Goal: Transaction & Acquisition: Subscribe to service/newsletter

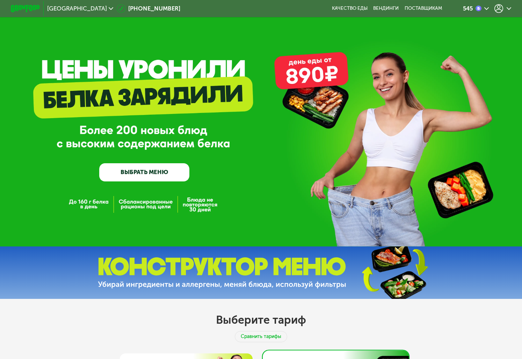
click at [504, 7] on div at bounding box center [502, 8] width 17 height 9
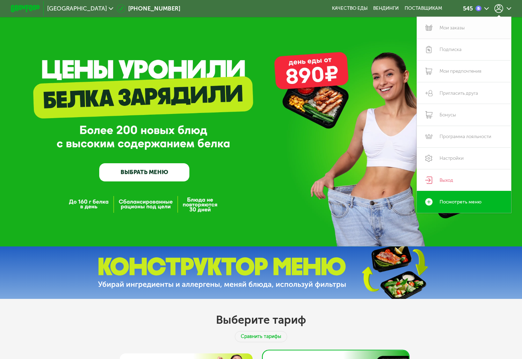
click at [473, 25] on link "Мои заказы" at bounding box center [464, 28] width 94 height 22
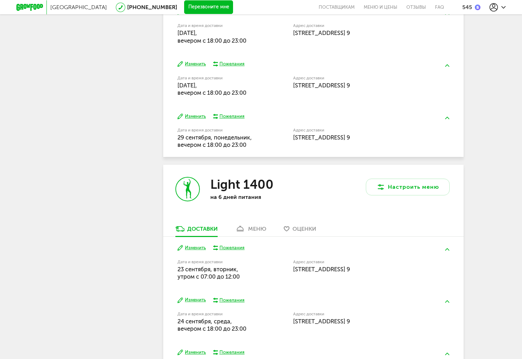
scroll to position [389, 0]
click at [390, 182] on button "Настроить меню" at bounding box center [408, 186] width 84 height 17
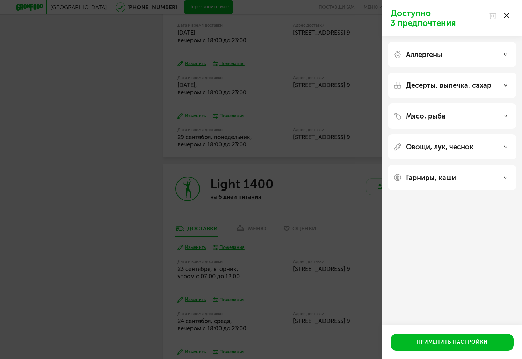
click at [279, 178] on div "Доступно 3 предпочтения Аллергены Десерты, выпечка, сахар Мясо, рыба Овощи, лук…" at bounding box center [261, 179] width 522 height 359
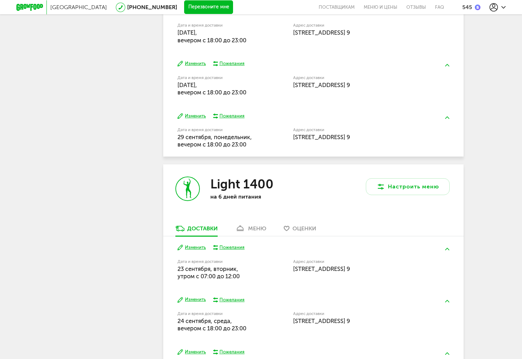
click at [233, 232] on link "меню" at bounding box center [251, 230] width 38 height 11
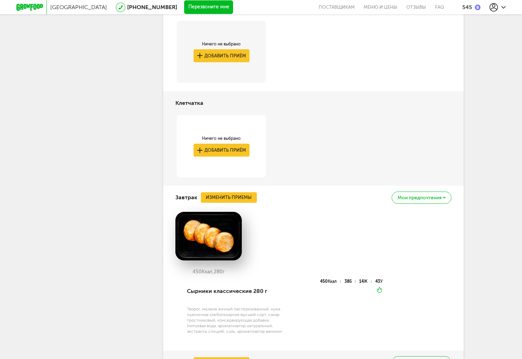
scroll to position [703, 0]
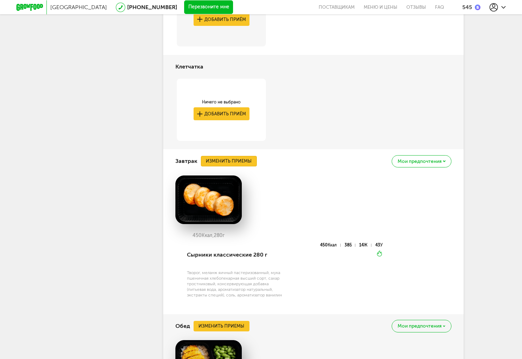
click at [231, 160] on button "Изменить приемы" at bounding box center [229, 161] width 56 height 10
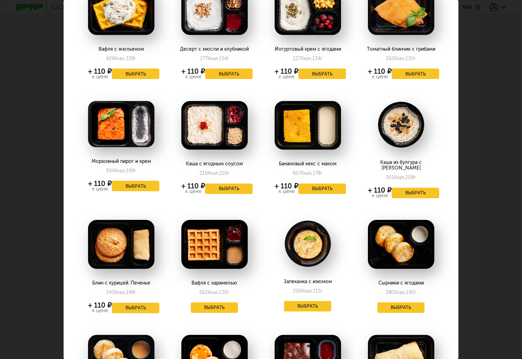
scroll to position [56, 0]
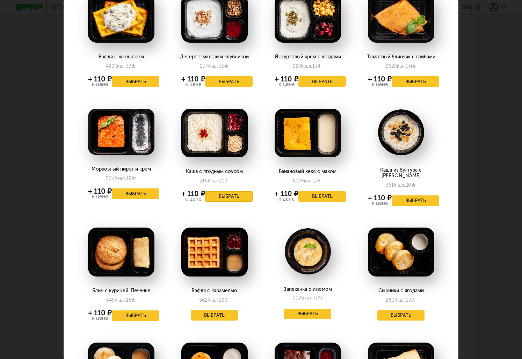
click at [220, 195] on button "Выбрать" at bounding box center [229, 196] width 48 height 10
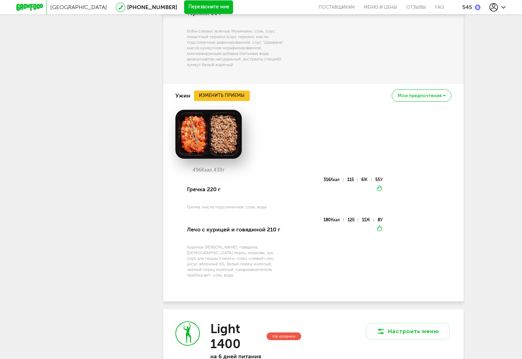
scroll to position [1363, 0]
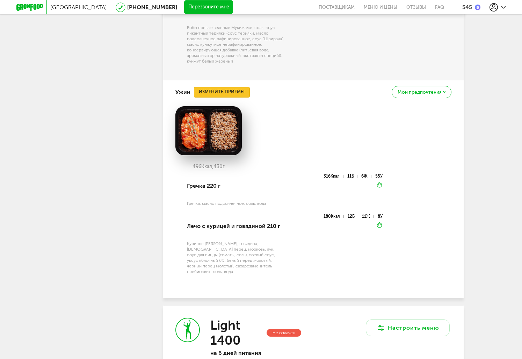
click at [230, 97] on button "Изменить приемы" at bounding box center [222, 92] width 56 height 10
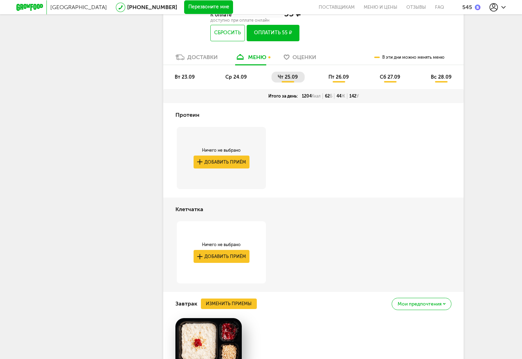
scroll to position [583, 0]
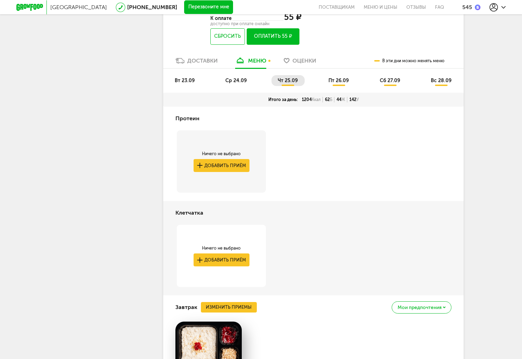
click at [191, 83] on span "вт 23.09" at bounding box center [185, 81] width 20 height 6
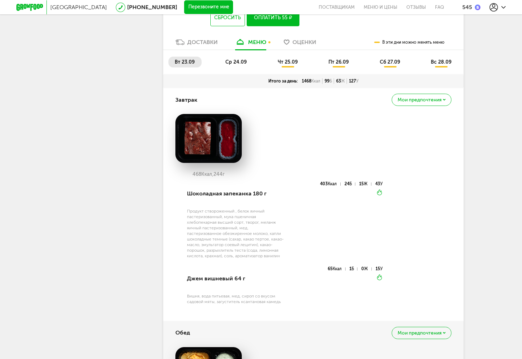
scroll to position [576, 0]
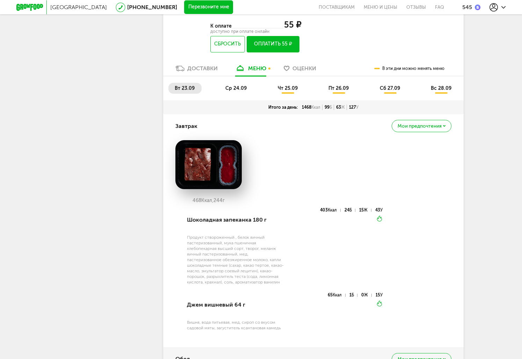
click at [232, 88] on span "ср 24.09" at bounding box center [235, 88] width 21 height 6
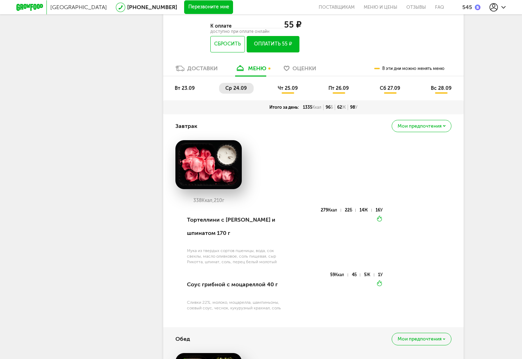
click at [344, 85] on li "пт 26.09" at bounding box center [339, 88] width 34 height 11
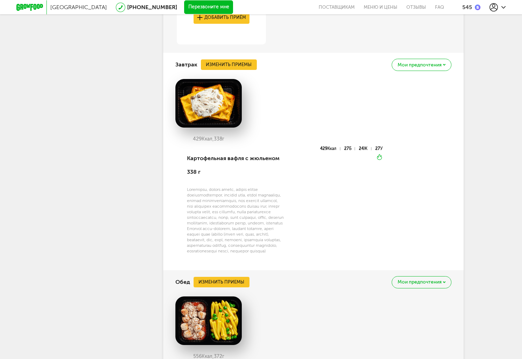
scroll to position [809, 0]
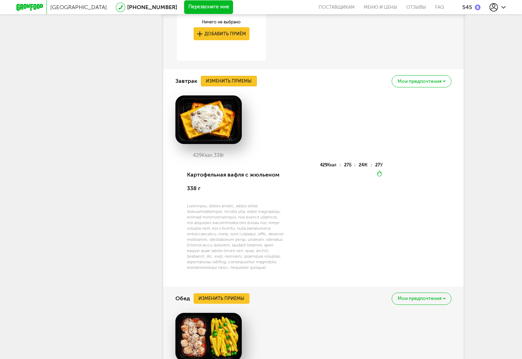
click at [239, 80] on button "Изменить приемы" at bounding box center [229, 81] width 56 height 10
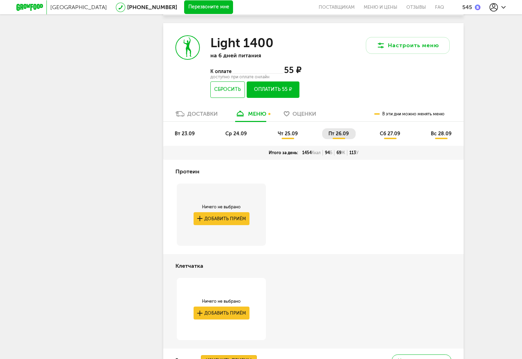
scroll to position [524, 0]
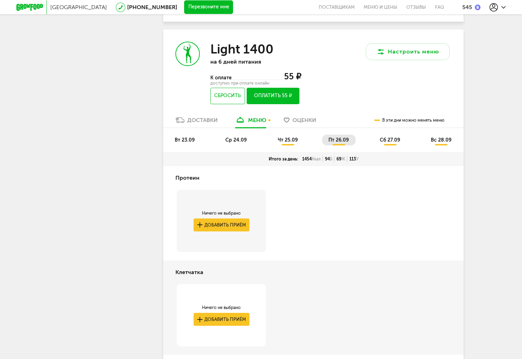
click at [384, 140] on span "сб 27.09" at bounding box center [390, 140] width 20 height 6
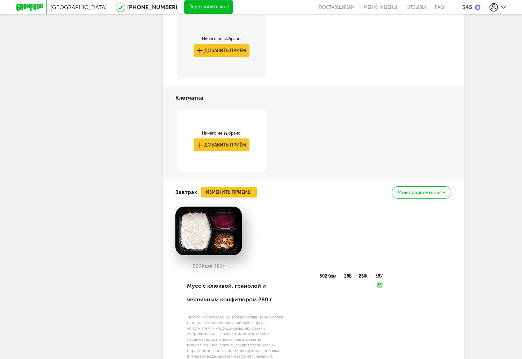
scroll to position [801, 0]
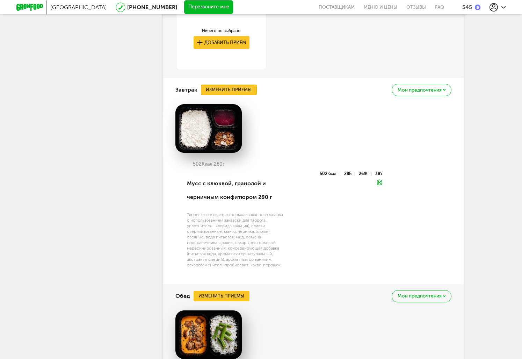
click at [244, 93] on button "Изменить приемы" at bounding box center [229, 90] width 56 height 10
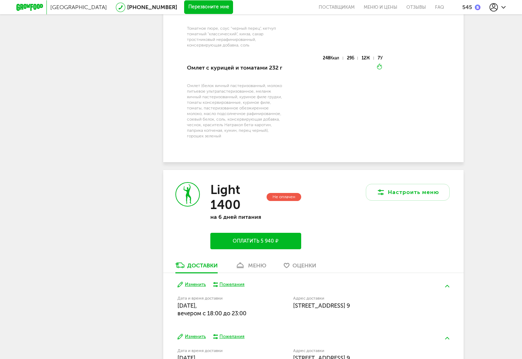
scroll to position [1563, 0]
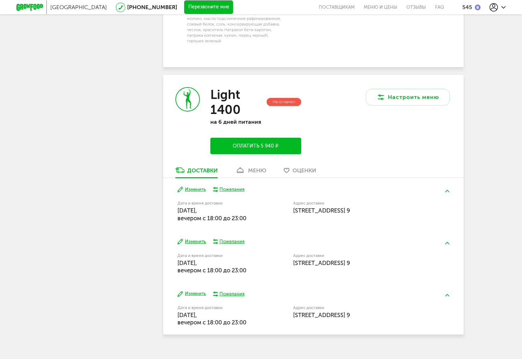
click at [248, 171] on link "меню" at bounding box center [251, 171] width 38 height 11
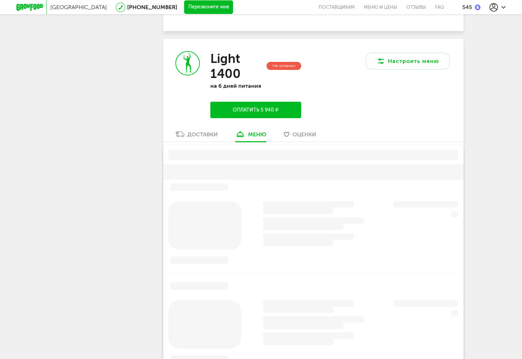
scroll to position [1622, 0]
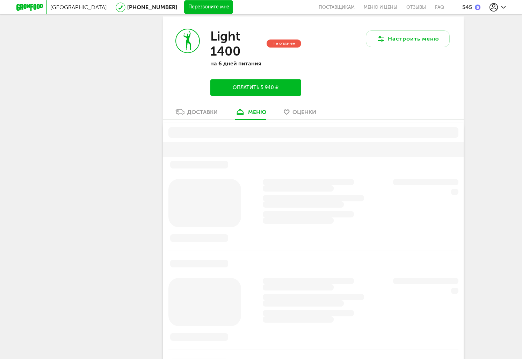
click at [205, 118] on link "Доставки" at bounding box center [196, 113] width 49 height 11
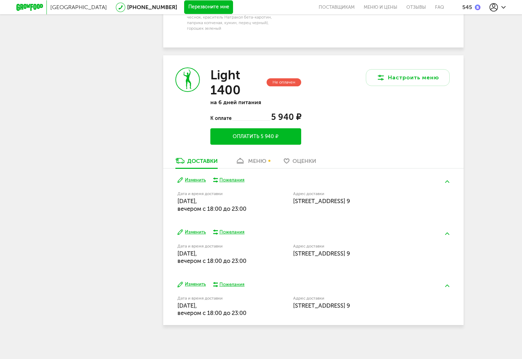
scroll to position [1580, 0]
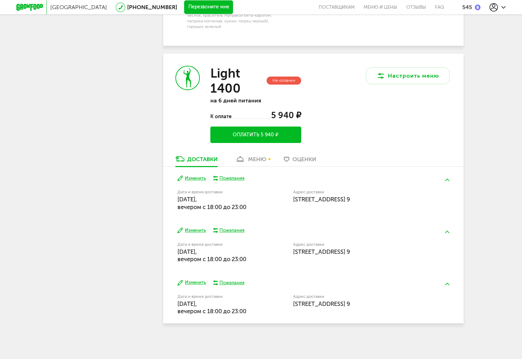
click at [203, 283] on button "Изменить" at bounding box center [191, 282] width 28 height 7
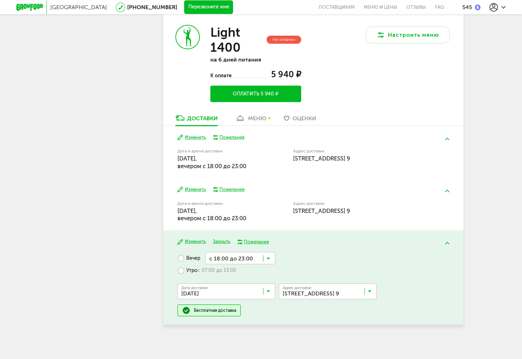
scroll to position [1622, 0]
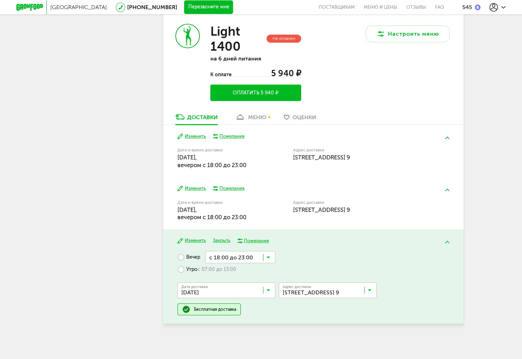
click at [217, 240] on button "Закрыть" at bounding box center [221, 240] width 17 height 7
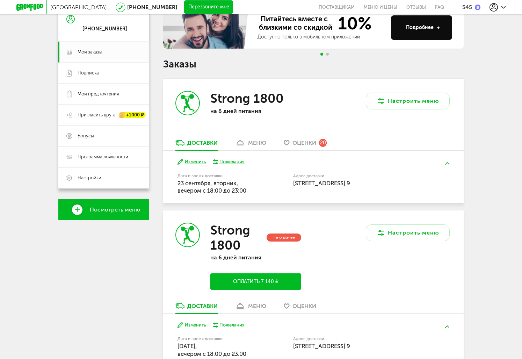
scroll to position [0, 0]
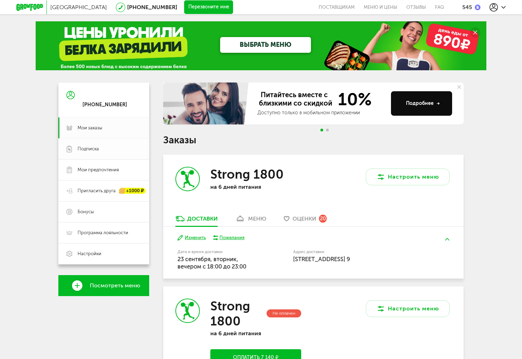
click at [93, 149] on span "Подписка" at bounding box center [88, 149] width 21 height 6
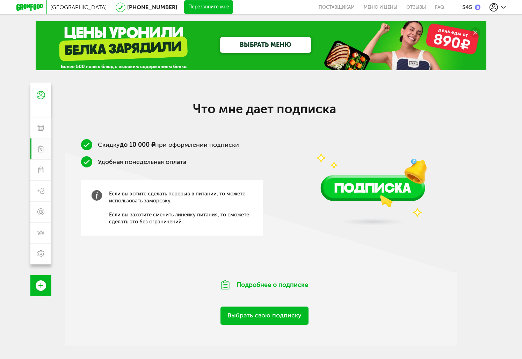
click at [239, 313] on link "Выбрать свою подписку" at bounding box center [264, 315] width 88 height 18
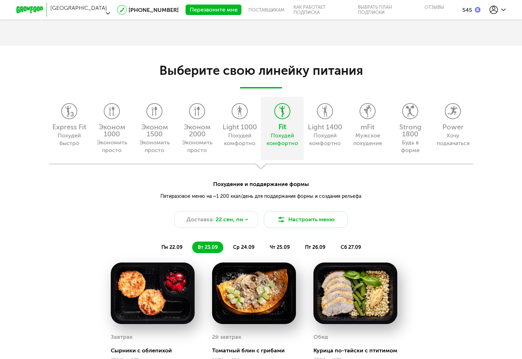
scroll to position [576, 0]
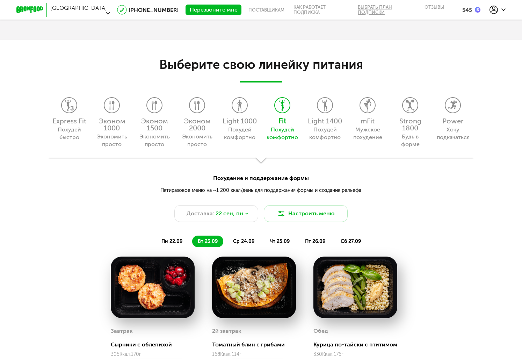
click at [375, 8] on link "Выбрать план подписки" at bounding box center [386, 10] width 67 height 20
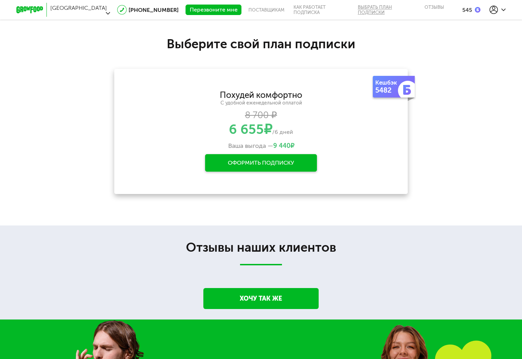
scroll to position [1085, 0]
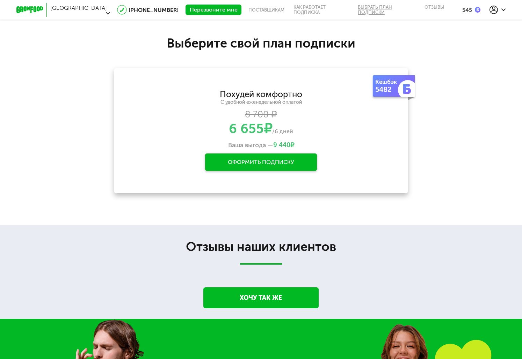
click at [375, 8] on link "Выбрать план подписки" at bounding box center [386, 10] width 67 height 20
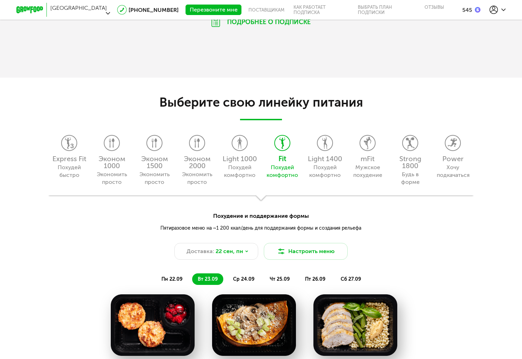
scroll to position [577, 0]
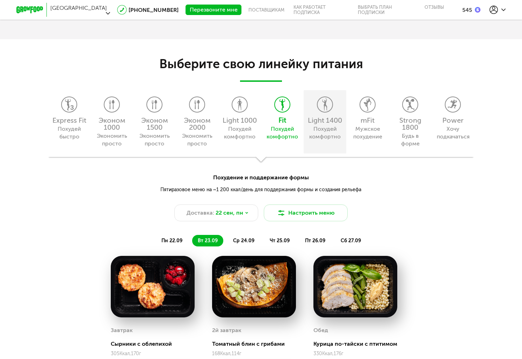
click at [308, 113] on div "Light 1400 Похудей комфортно" at bounding box center [325, 121] width 43 height 63
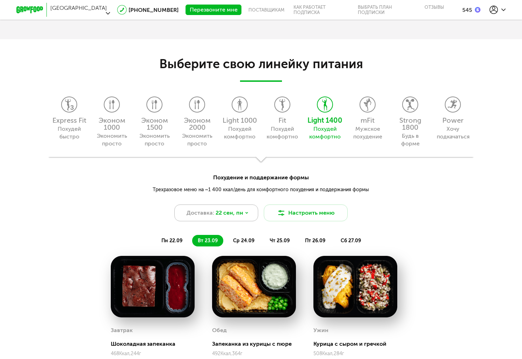
click at [228, 208] on div "Доставка: 22 сен, пн" at bounding box center [216, 212] width 84 height 17
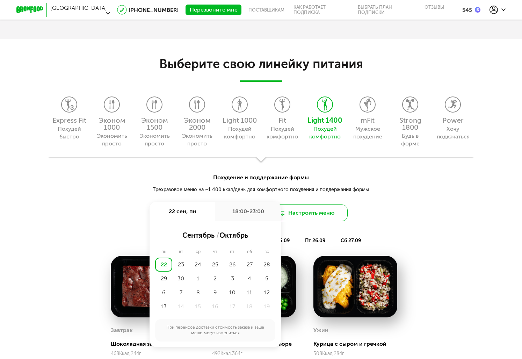
click at [299, 215] on button "Настроить меню" at bounding box center [306, 212] width 84 height 17
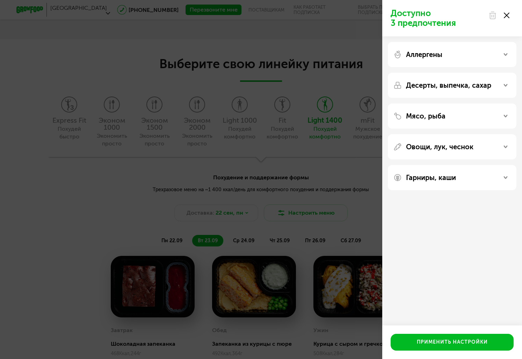
click at [307, 203] on div "Доступно 3 предпочтения Аллергены Десерты, выпечка, сахар Мясо, рыба Овощи, лук…" at bounding box center [261, 179] width 522 height 359
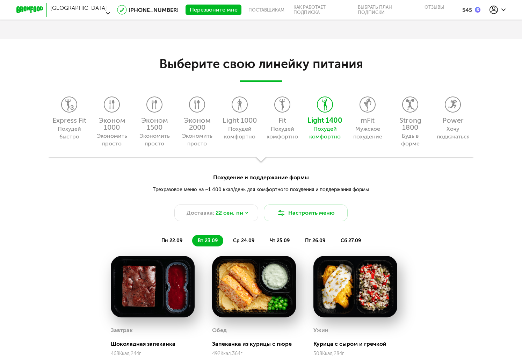
click at [492, 7] on icon at bounding box center [493, 10] width 8 height 8
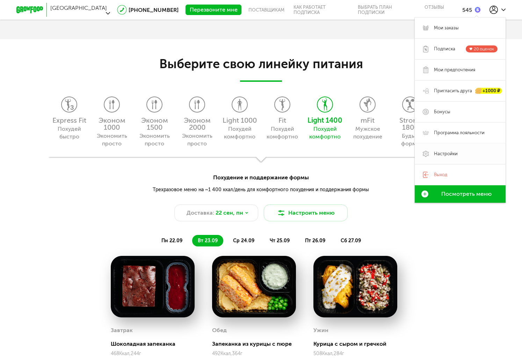
click at [450, 145] on link "Настройки" at bounding box center [460, 153] width 91 height 21
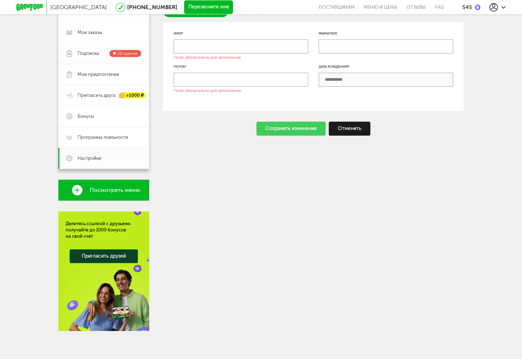
click at [92, 55] on span "Подписка" at bounding box center [88, 53] width 21 height 6
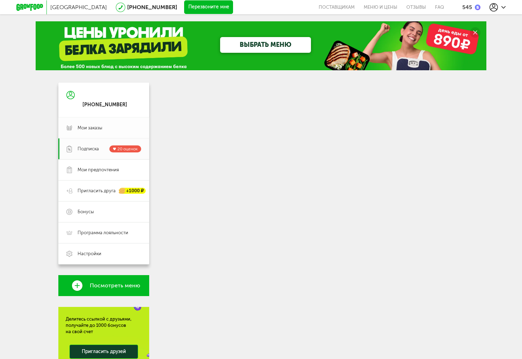
click at [91, 125] on span "Мои заказы" at bounding box center [90, 128] width 25 height 6
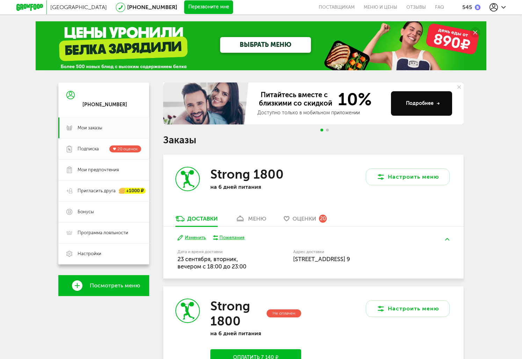
click at [97, 143] on link "Подписка 20 оценок" at bounding box center [103, 148] width 91 height 21
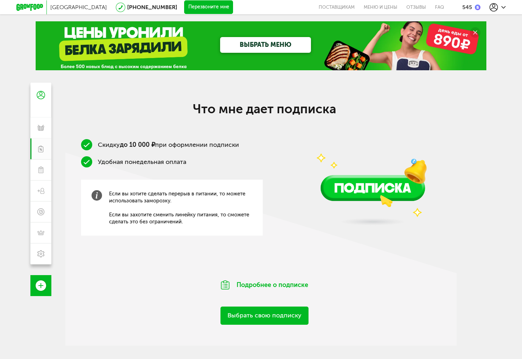
click at [267, 313] on link "Выбрать свою подписку" at bounding box center [264, 315] width 88 height 18
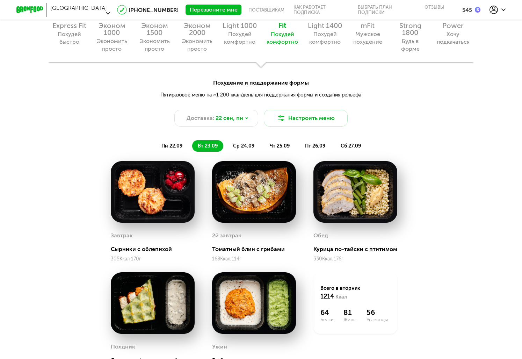
scroll to position [682, 0]
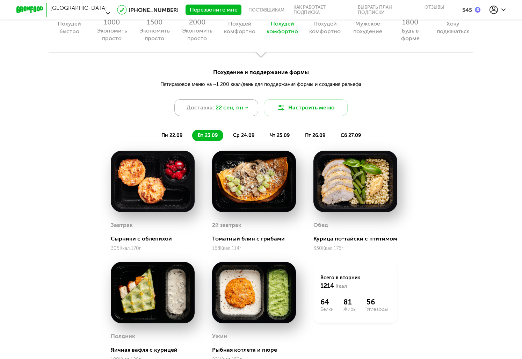
click at [233, 110] on span "22 сен, пн" at bounding box center [230, 107] width 28 height 8
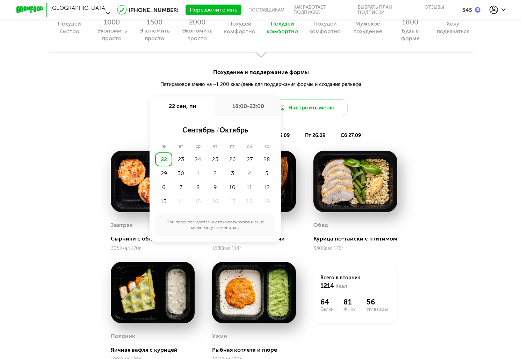
click at [231, 109] on div "18:00-23:00" at bounding box center [248, 106] width 66 height 20
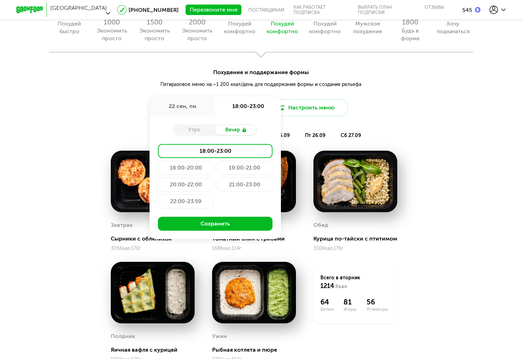
click at [206, 68] on div "Похудение и поддержание формы Пятиразовое меню на ~1 200 ккал/день для поддержа…" at bounding box center [261, 85] width 522 height 60
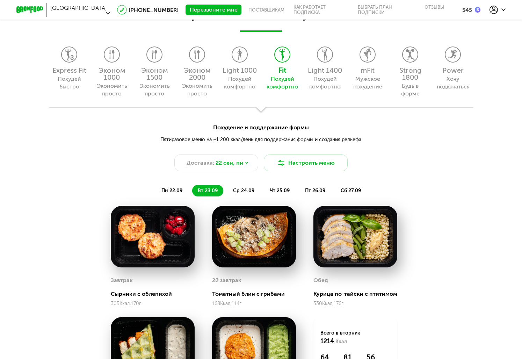
scroll to position [626, 0]
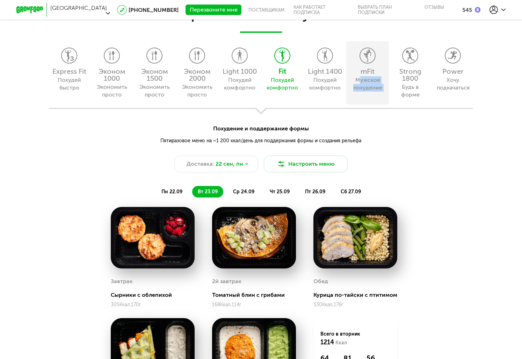
drag, startPoint x: 399, startPoint y: 63, endPoint x: 358, endPoint y: 79, distance: 44.2
click at [358, 80] on div "Express Fit Похудей быстро Эконом 1000 Экономить просто Эконом 1500 Экономить п…" at bounding box center [261, 74] width 426 height 67
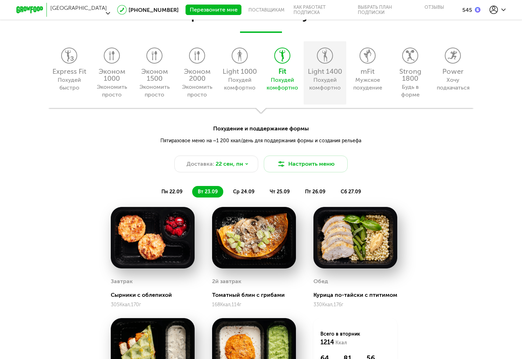
click at [326, 80] on div "Похудей комфортно" at bounding box center [325, 83] width 32 height 15
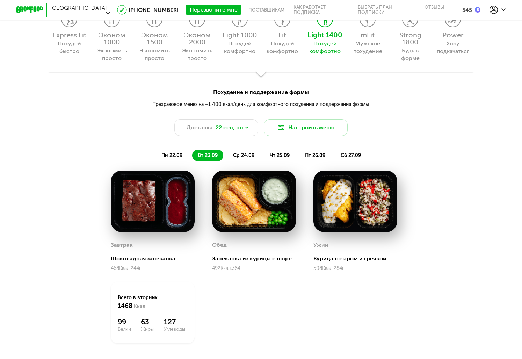
scroll to position [655, 0]
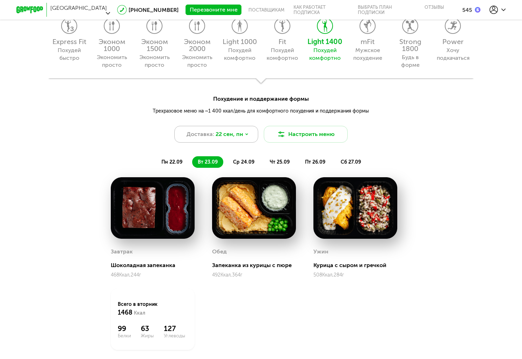
click at [238, 138] on div "Доставка: 22 сен, пн" at bounding box center [216, 134] width 84 height 17
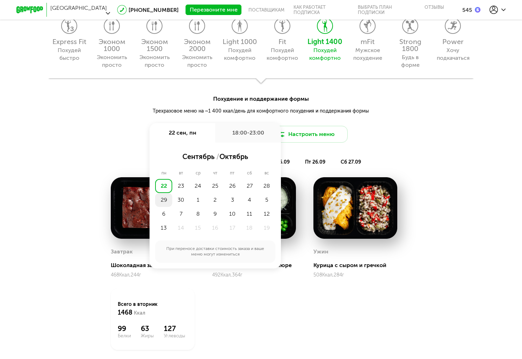
click at [162, 202] on div "29" at bounding box center [163, 200] width 17 height 14
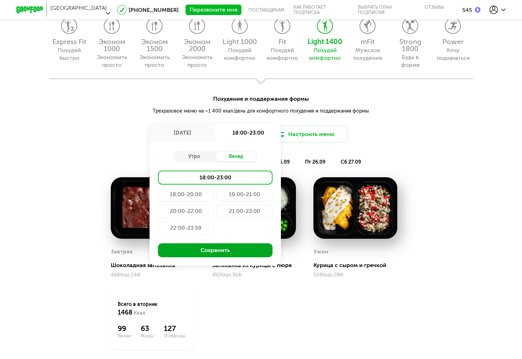
click at [222, 247] on button "Сохранить" at bounding box center [215, 250] width 115 height 14
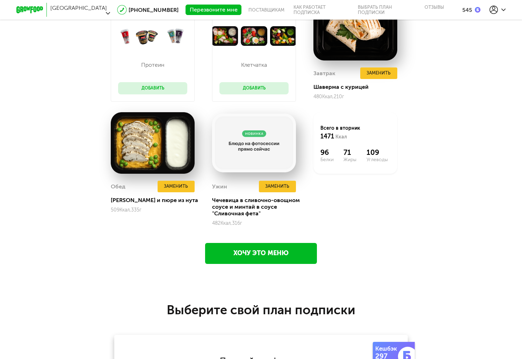
scroll to position [832, 0]
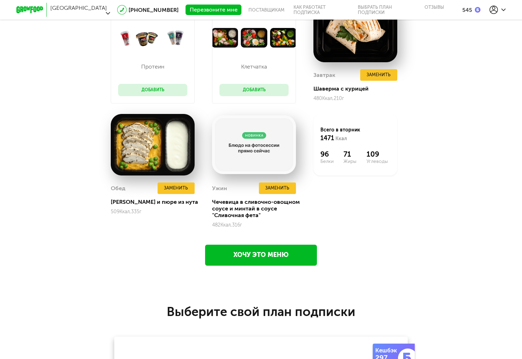
click at [463, 11] on div "Санкт-Петербург 8 (800) 555-21-78 Перезвоните мне поставщикам Как работает подп…" at bounding box center [260, 10] width 489 height 20
click at [471, 7] on div "545" at bounding box center [467, 10] width 10 height 7
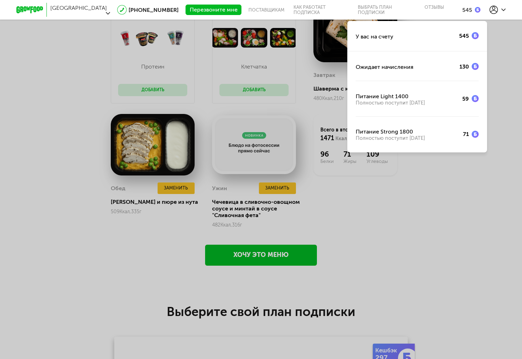
click at [495, 6] on icon at bounding box center [493, 10] width 8 height 8
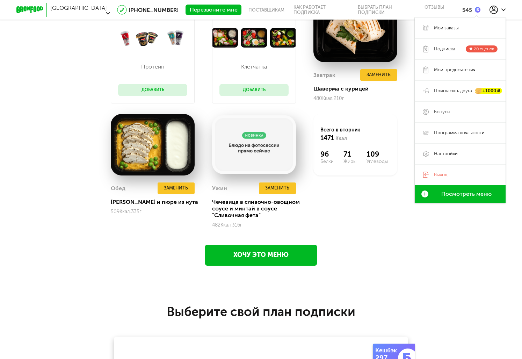
click at [76, 127] on div "Протеин Добавить Клетчатка Добавить Завтрак Заменить Шаверма с курицей 480 Ккал…" at bounding box center [261, 120] width 522 height 238
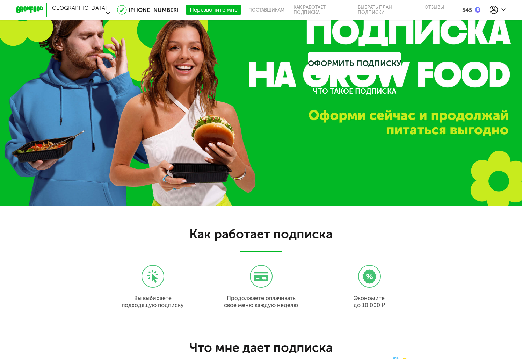
click at [495, 6] on use at bounding box center [493, 10] width 8 height 8
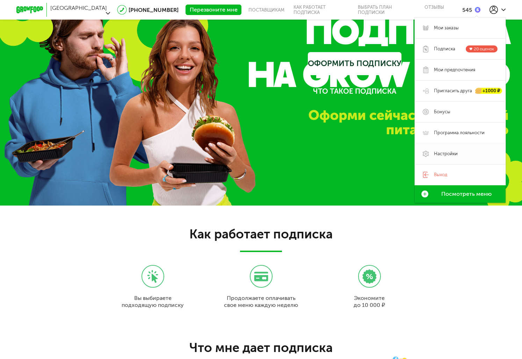
click at [452, 151] on span "Настройки" at bounding box center [446, 154] width 24 height 6
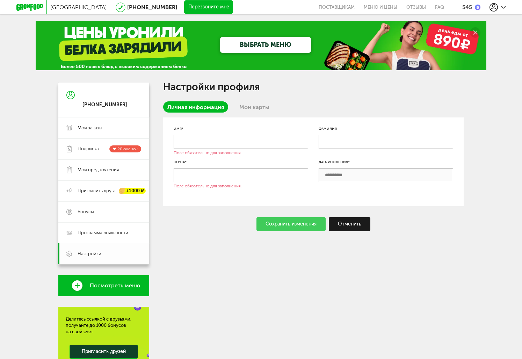
click at [101, 249] on link "Настройки" at bounding box center [103, 253] width 91 height 21
click at [257, 108] on link "Мои карты" at bounding box center [254, 106] width 38 height 11
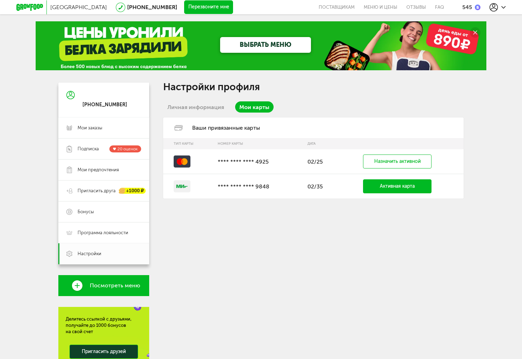
click at [220, 108] on link "Личная информация" at bounding box center [195, 106] width 65 height 11
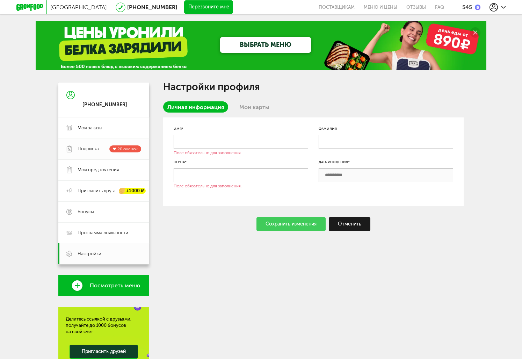
click at [94, 148] on span "Подписка" at bounding box center [88, 149] width 21 height 6
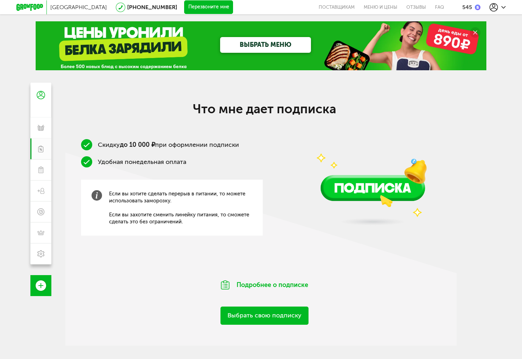
click at [254, 321] on link "Выбрать свою подписку" at bounding box center [264, 315] width 88 height 18
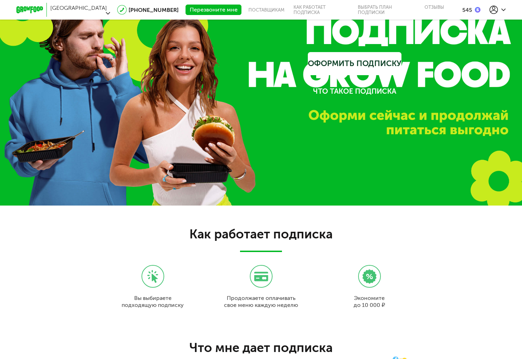
scroll to position [601, 0]
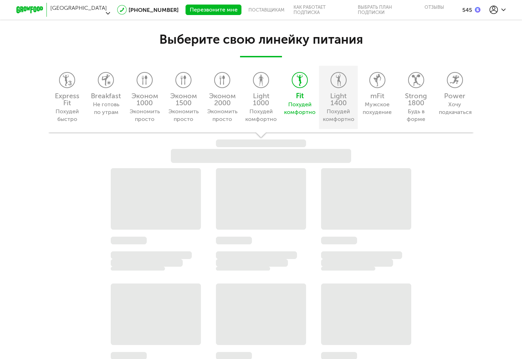
click at [329, 113] on div "Похудей комфортно" at bounding box center [338, 115] width 32 height 15
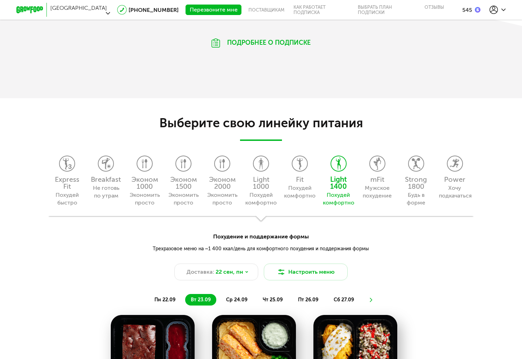
scroll to position [480, 0]
